Goal: Task Accomplishment & Management: Complete application form

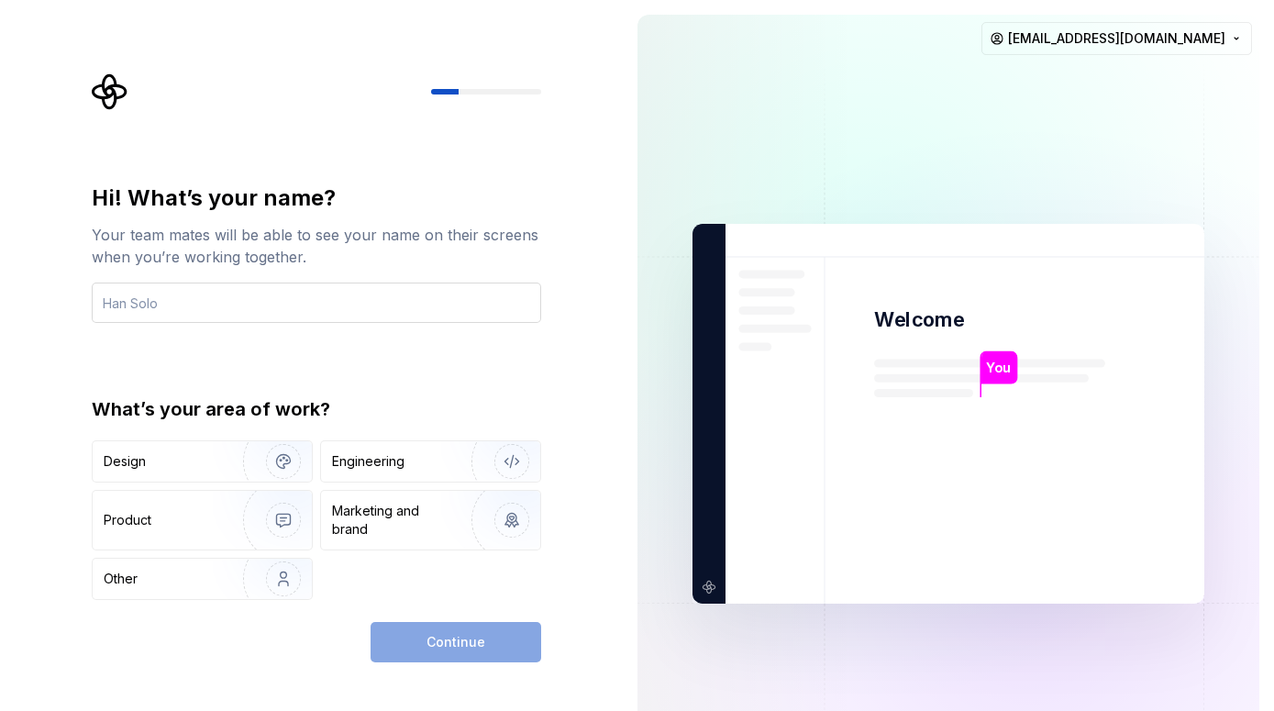
click at [284, 314] on input "text" at bounding box center [317, 303] width 450 height 40
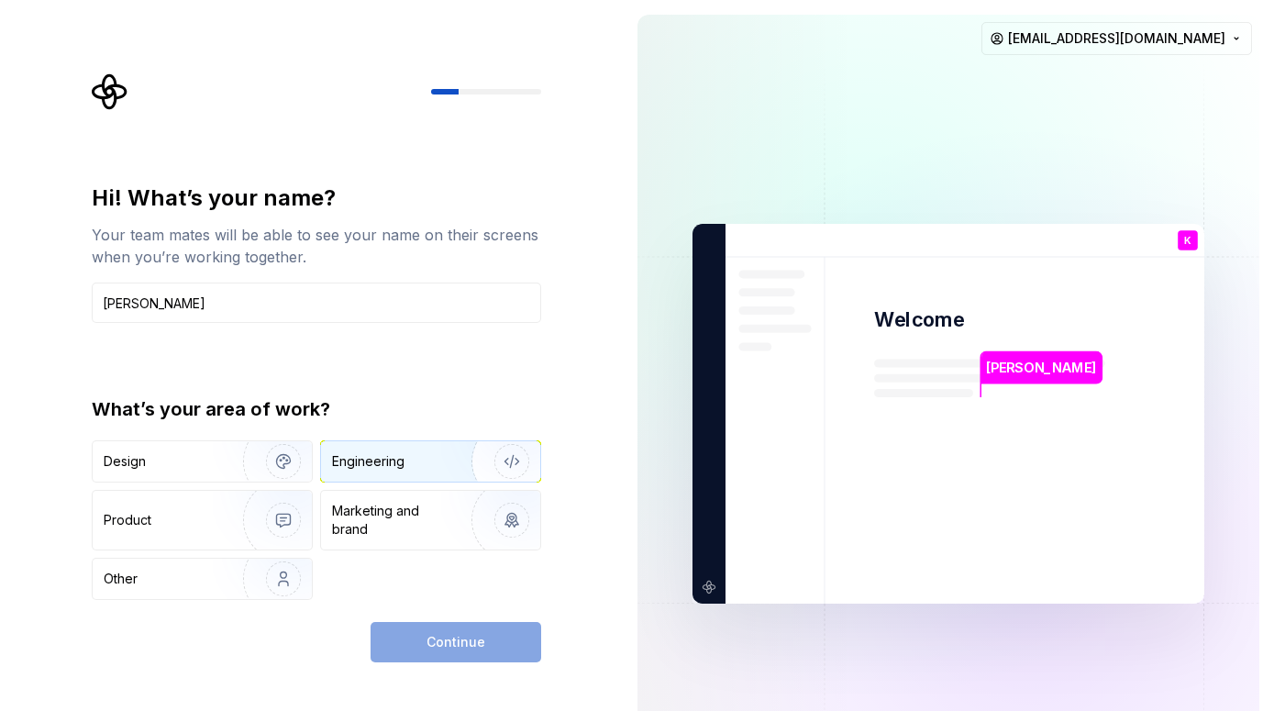
type input "[PERSON_NAME]"
click at [494, 469] on img "button" at bounding box center [499, 461] width 117 height 123
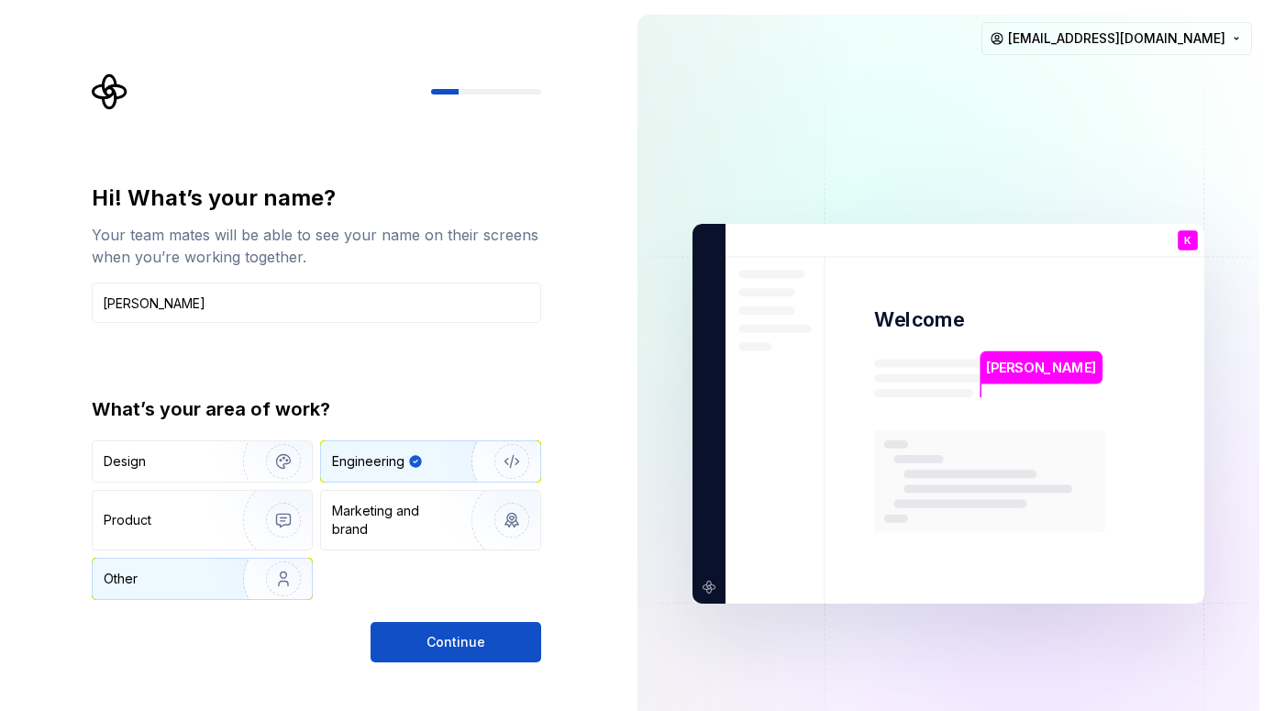
click at [230, 589] on img "button" at bounding box center [271, 578] width 117 height 123
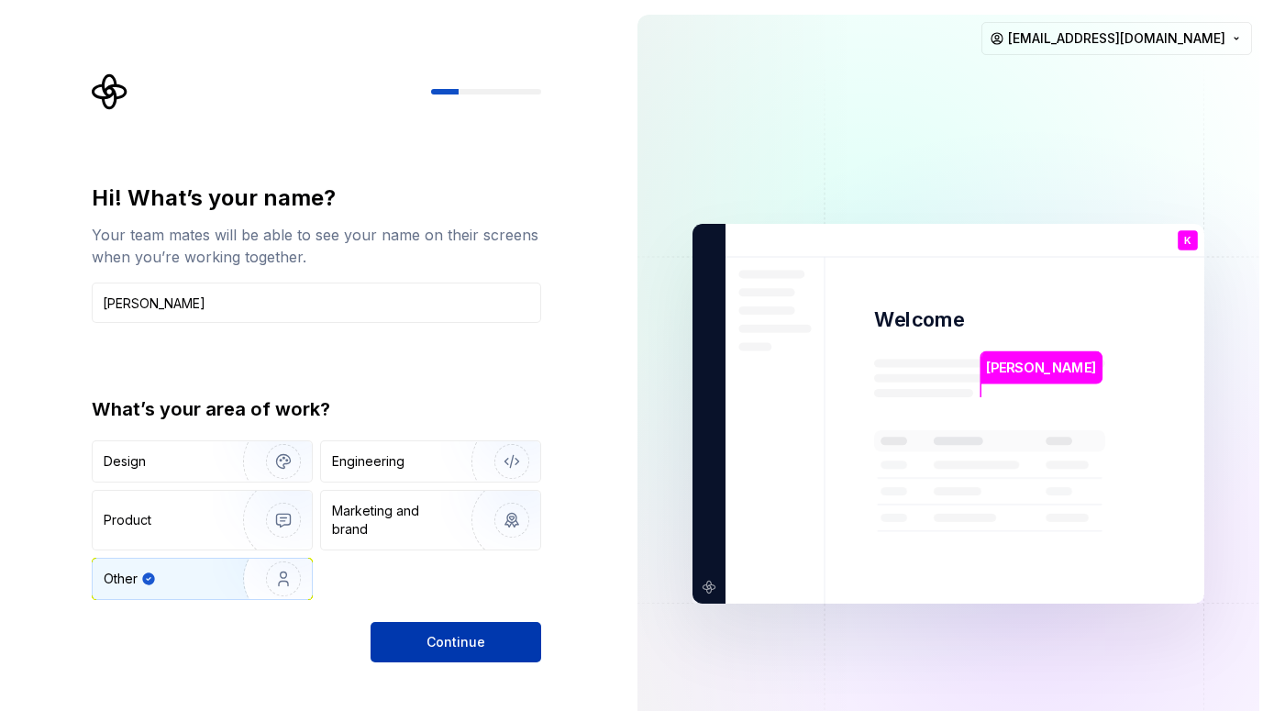
click at [404, 648] on button "Continue" at bounding box center [456, 642] width 171 height 40
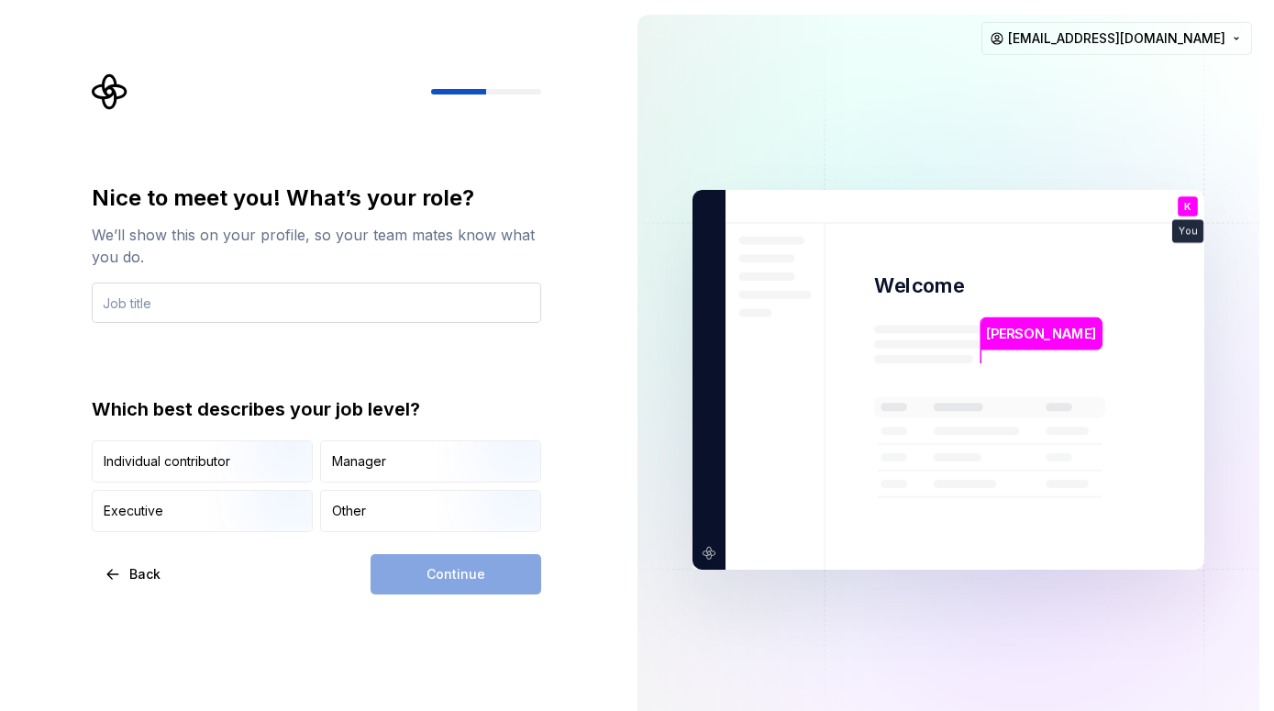
click at [199, 303] on input "text" at bounding box center [317, 303] width 450 height 40
click at [366, 518] on div "Other" at bounding box center [349, 511] width 34 height 18
click at [217, 312] on input "text" at bounding box center [317, 303] width 450 height 40
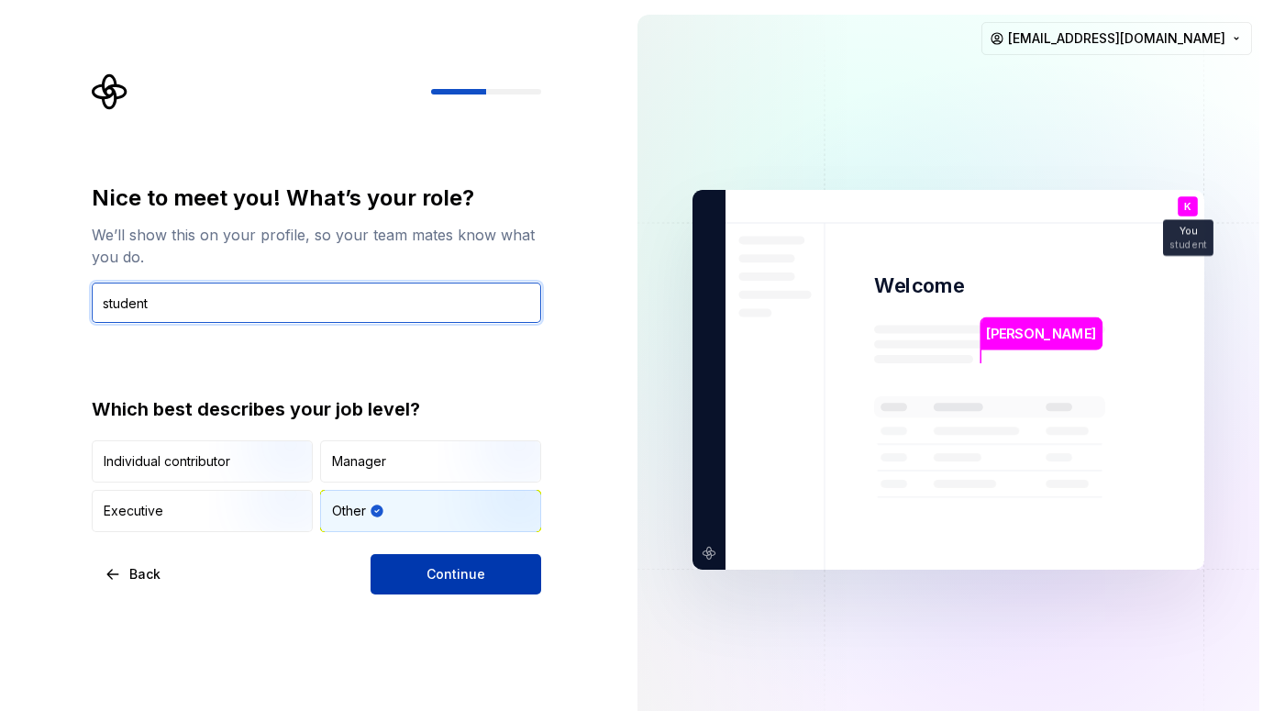
type input "student"
click at [429, 583] on button "Continue" at bounding box center [456, 574] width 171 height 40
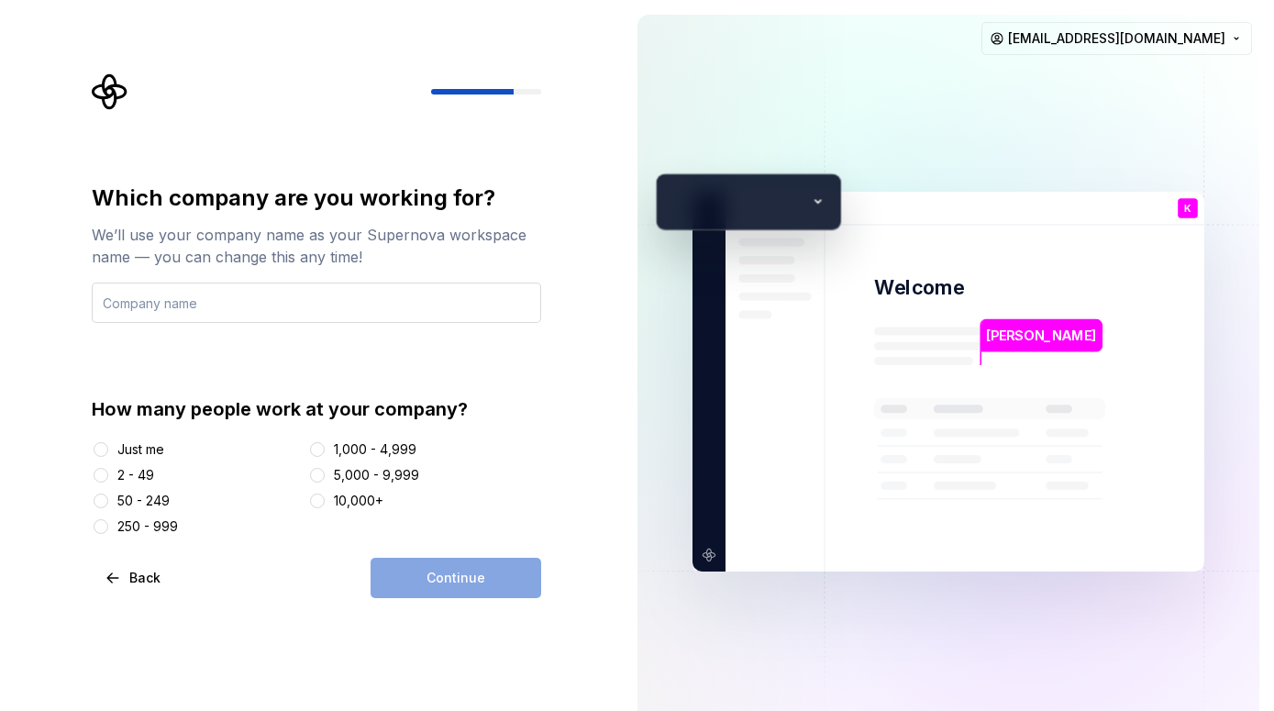
click at [249, 299] on input "text" at bounding box center [317, 303] width 450 height 40
type input "Frentix"
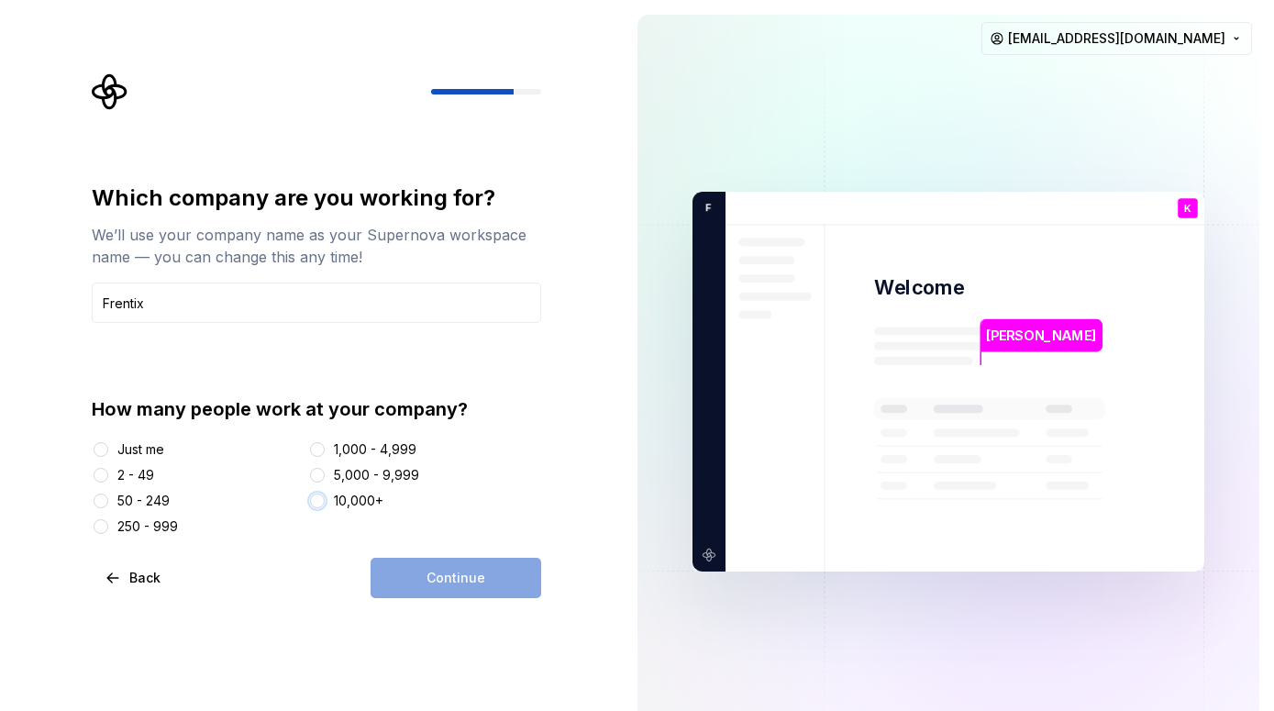
click at [318, 501] on button "10,000+" at bounding box center [317, 501] width 15 height 15
click at [406, 564] on button "Continue" at bounding box center [456, 578] width 171 height 40
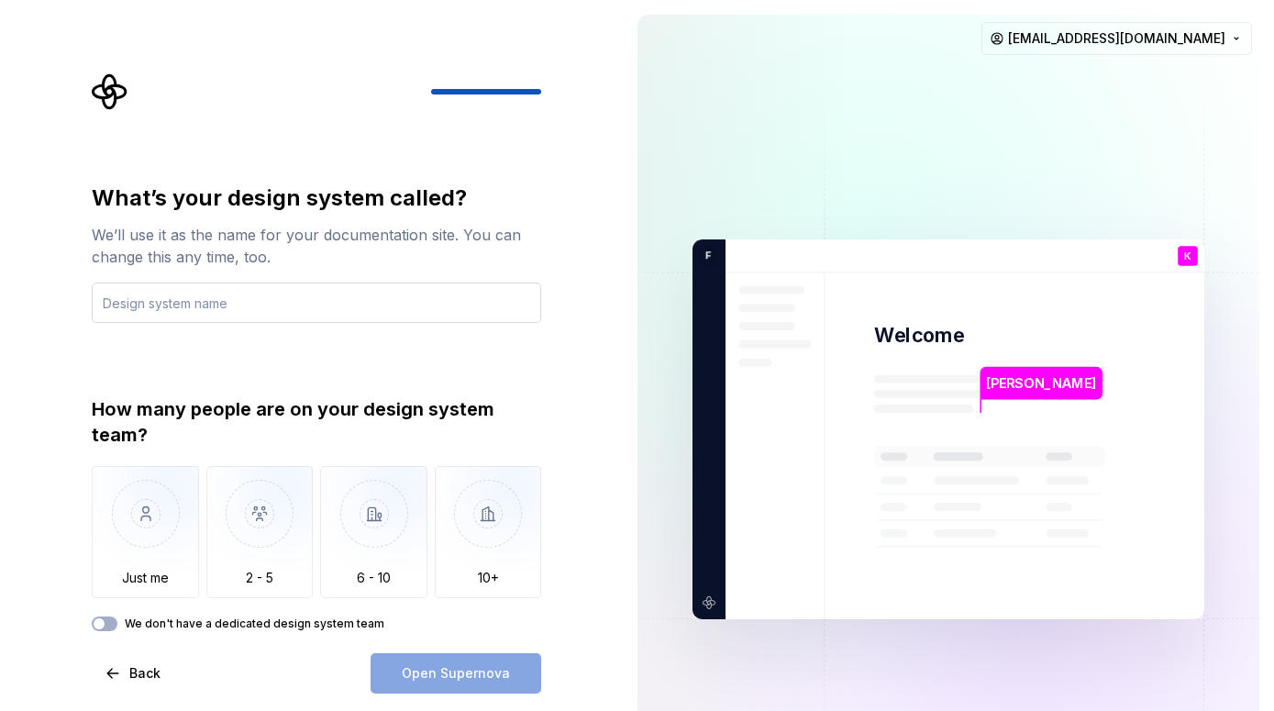
click at [309, 304] on input "text" at bounding box center [317, 303] width 450 height 40
type input "Frentix"
click at [117, 625] on button "We don't have a dedicated design system team" at bounding box center [105, 623] width 26 height 15
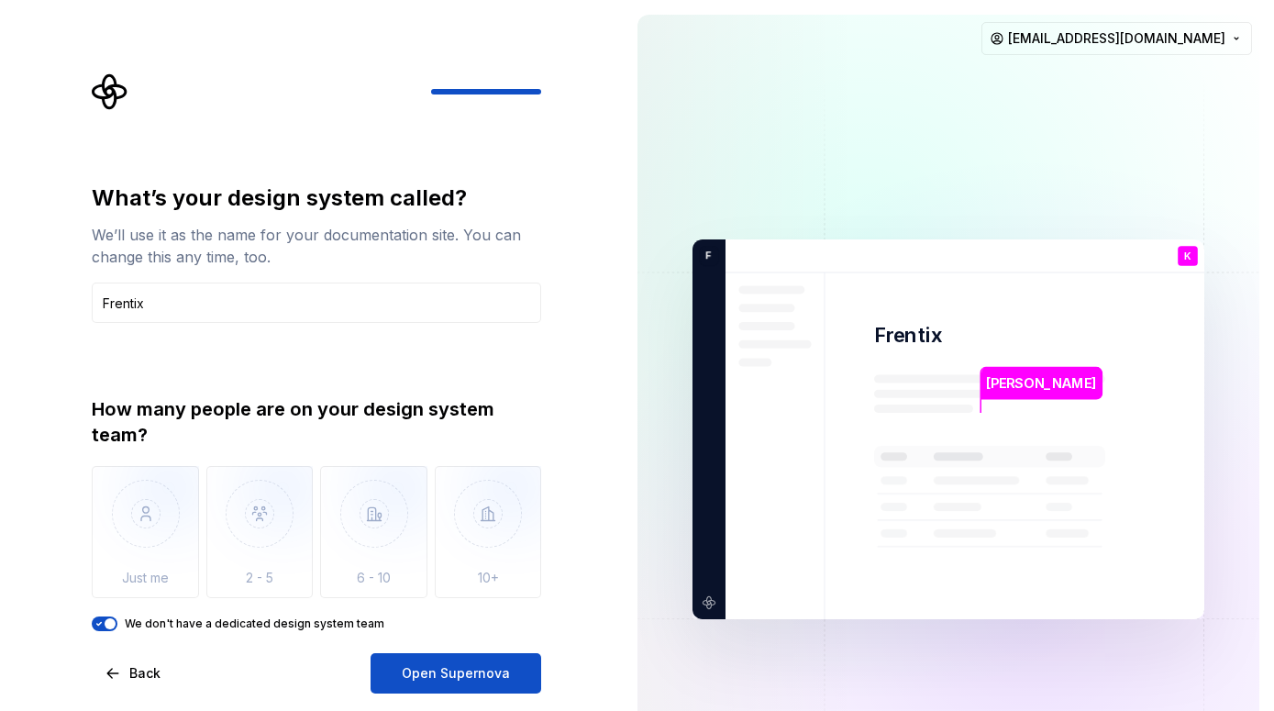
click at [108, 627] on span "button" at bounding box center [110, 623] width 11 height 11
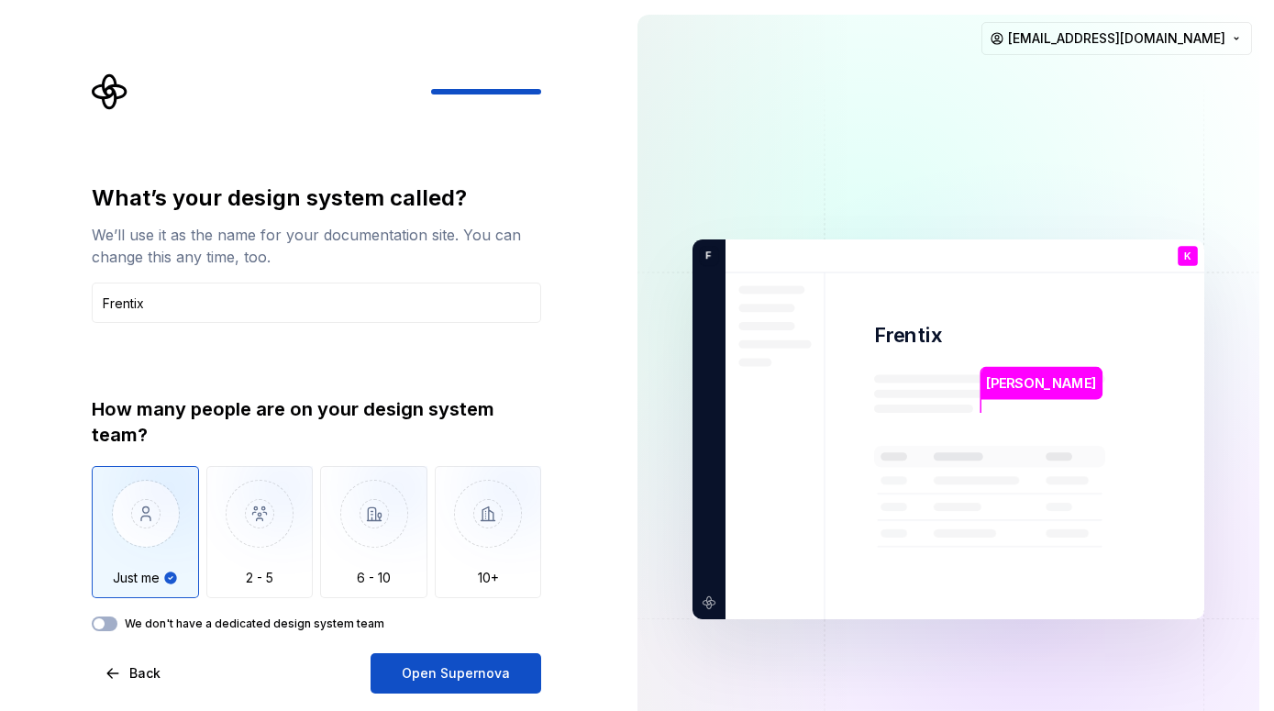
click at [161, 556] on img "button" at bounding box center [145, 527] width 107 height 123
click at [427, 673] on span "Open Supernova" at bounding box center [456, 673] width 108 height 18
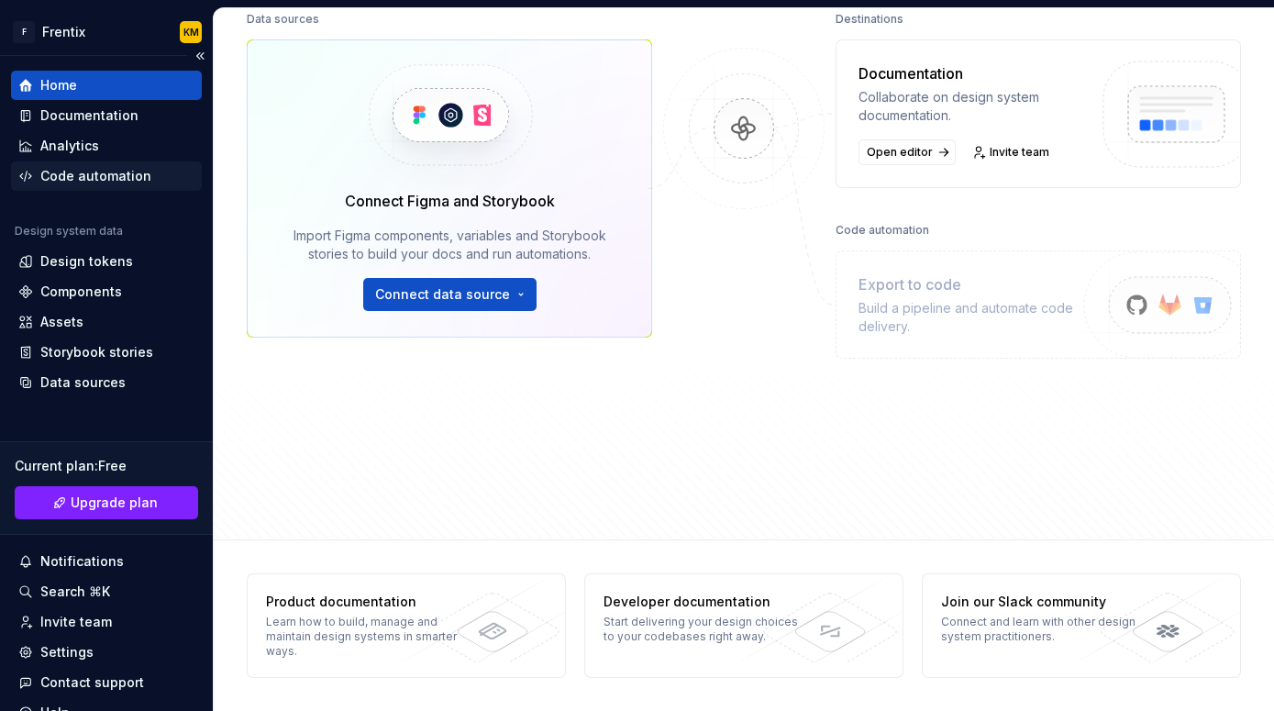
click at [117, 176] on div "Code automation" at bounding box center [95, 176] width 111 height 18
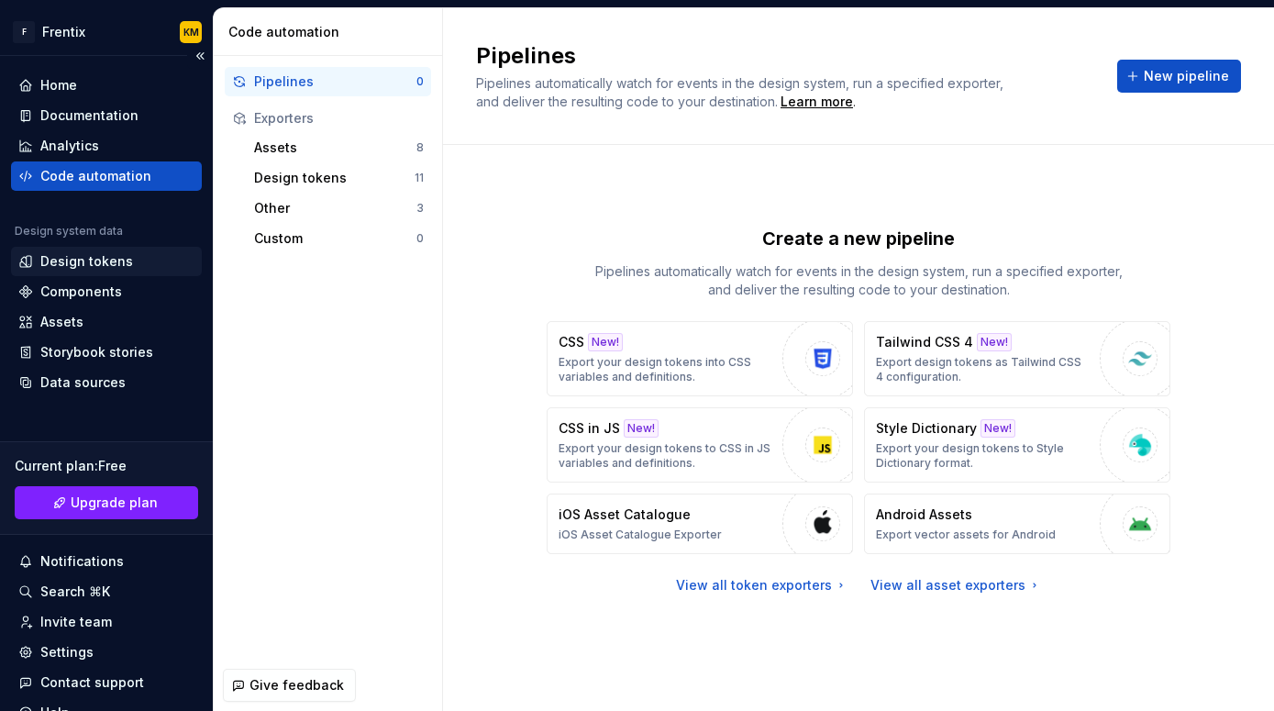
click at [128, 264] on div "Design tokens" at bounding box center [106, 261] width 176 height 18
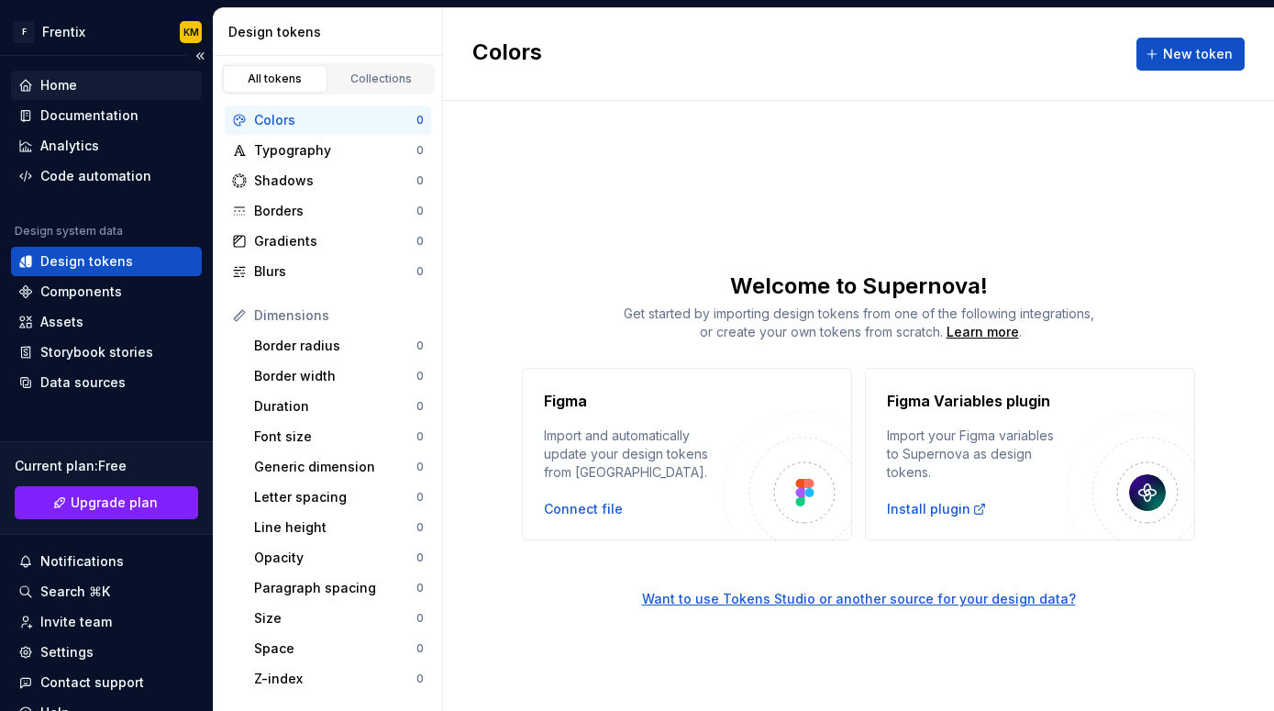
click at [89, 88] on div "Home" at bounding box center [106, 85] width 176 height 18
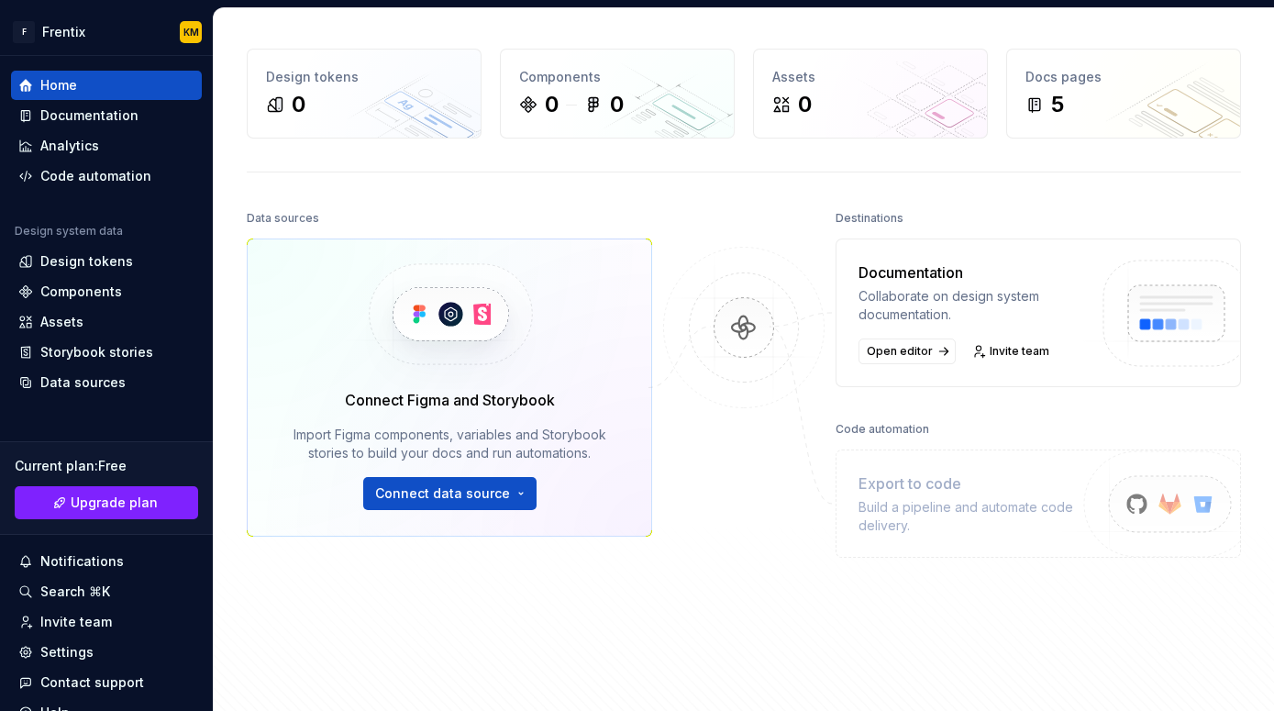
scroll to position [83, 0]
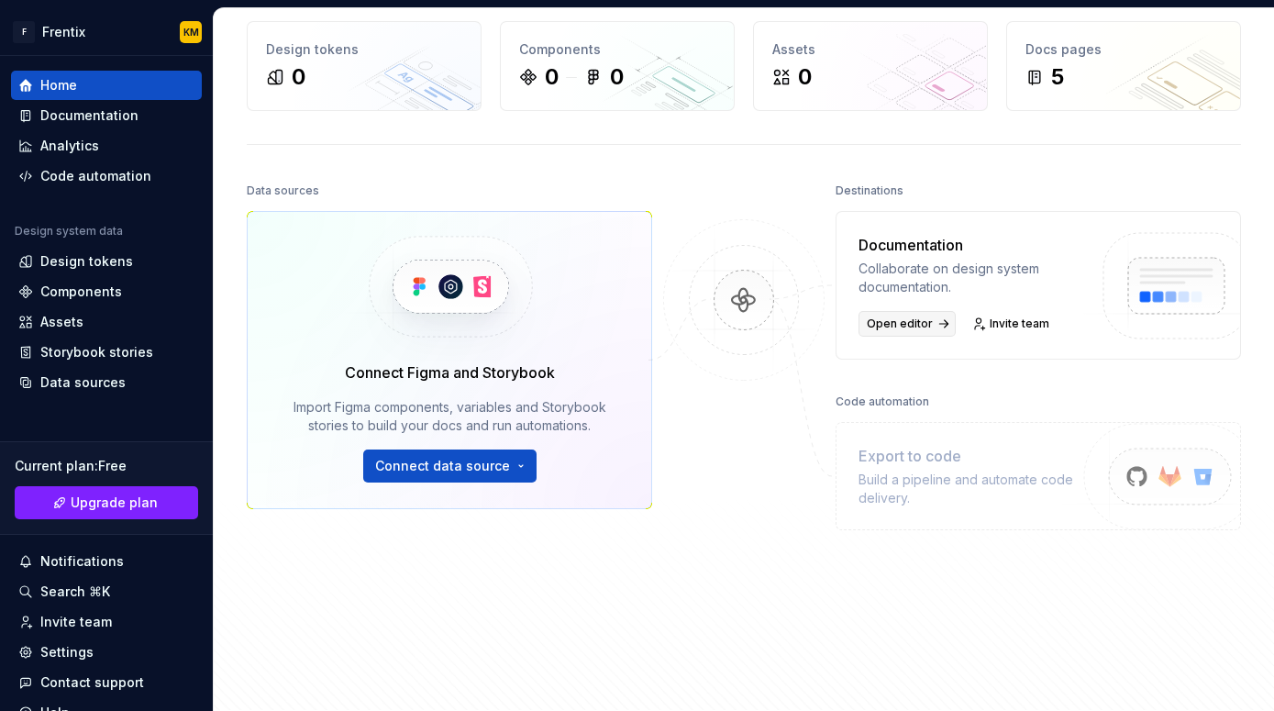
click at [924, 330] on span "Open editor" at bounding box center [900, 323] width 66 height 15
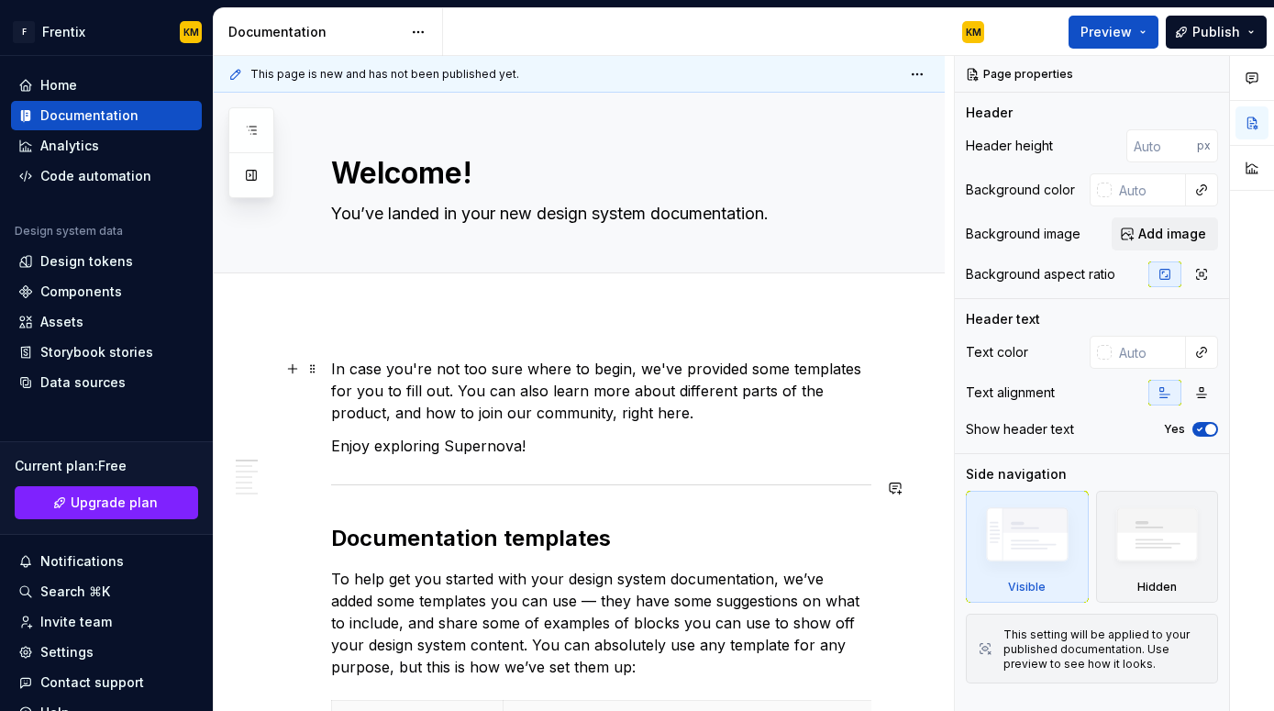
type textarea "*"
